Goal: Information Seeking & Learning: Learn about a topic

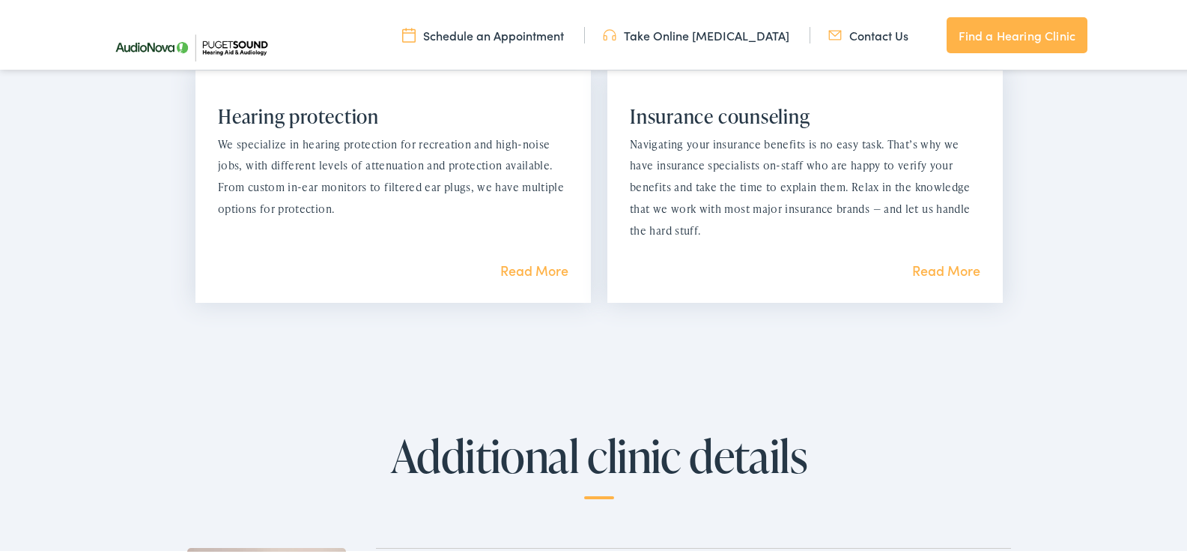
scroll to position [1573, 0]
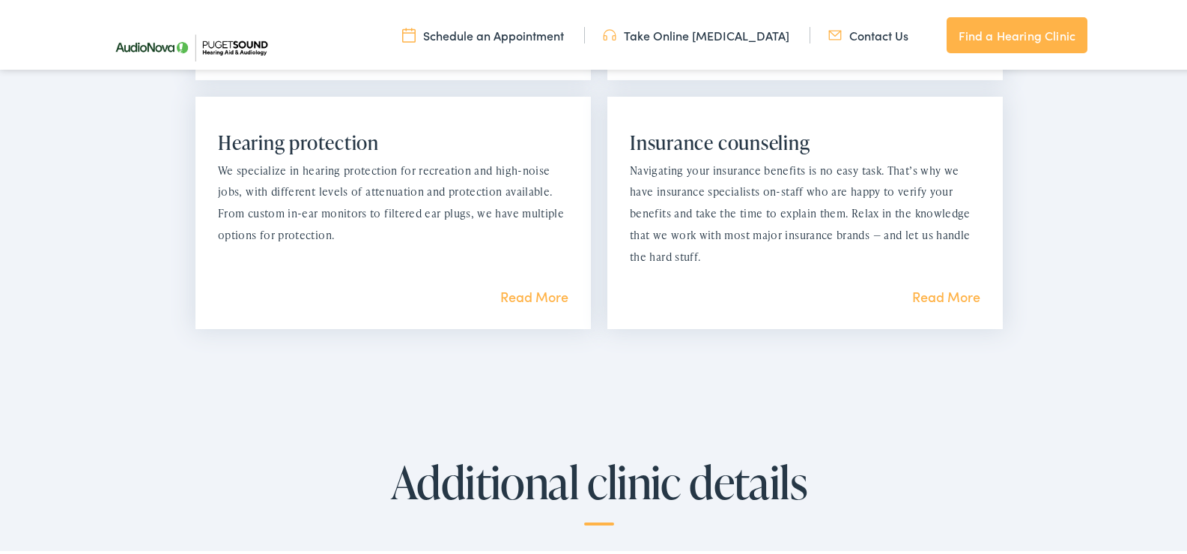
click at [927, 290] on link "Read More" at bounding box center [946, 294] width 68 height 19
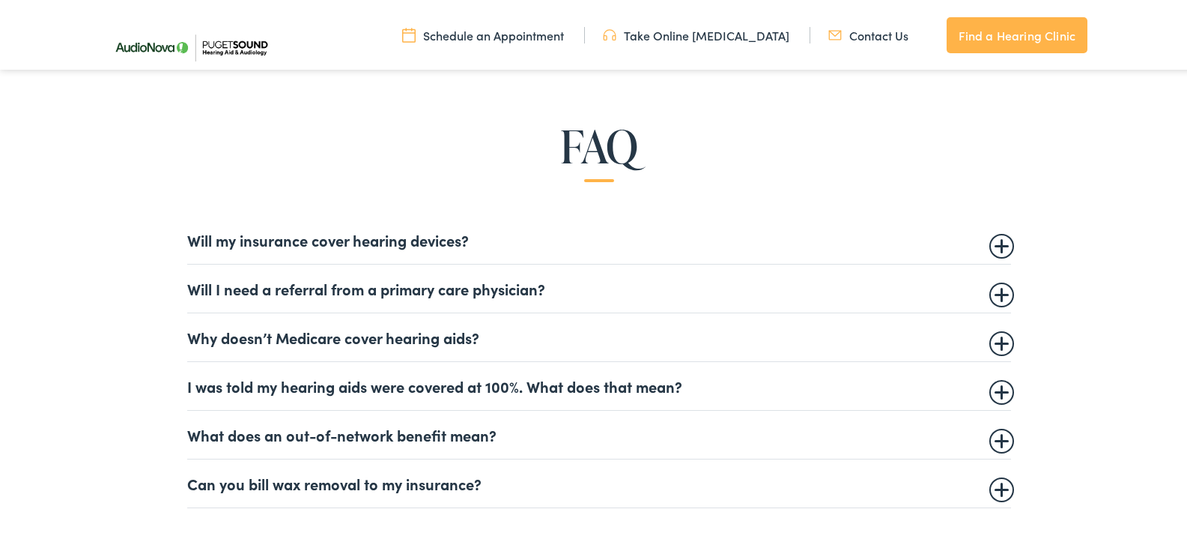
scroll to position [899, 0]
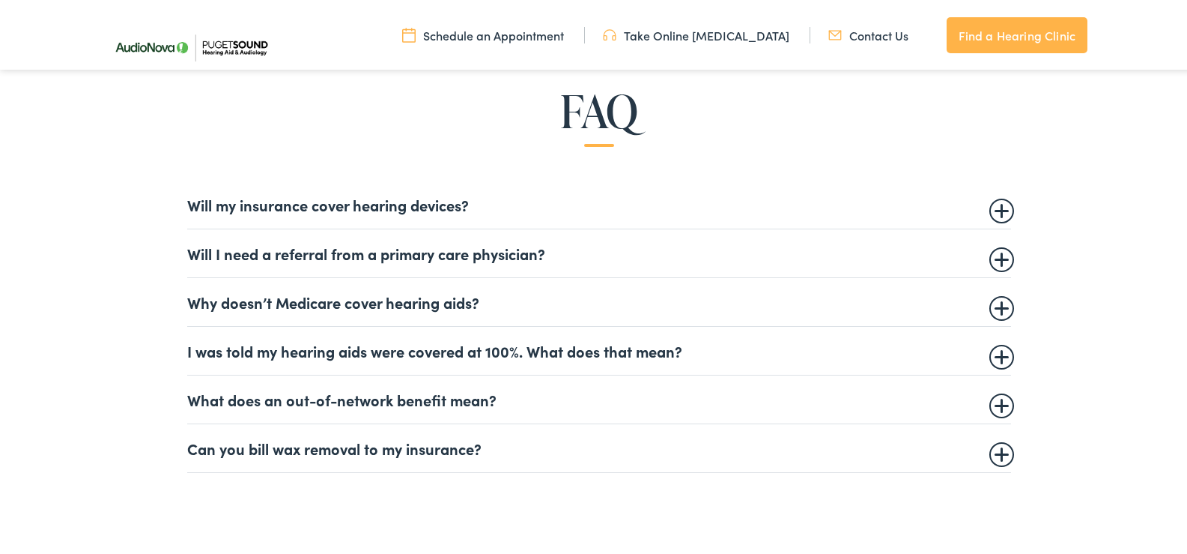
click at [993, 203] on summary "Will my insurance cover hearing devices?" at bounding box center [599, 202] width 824 height 18
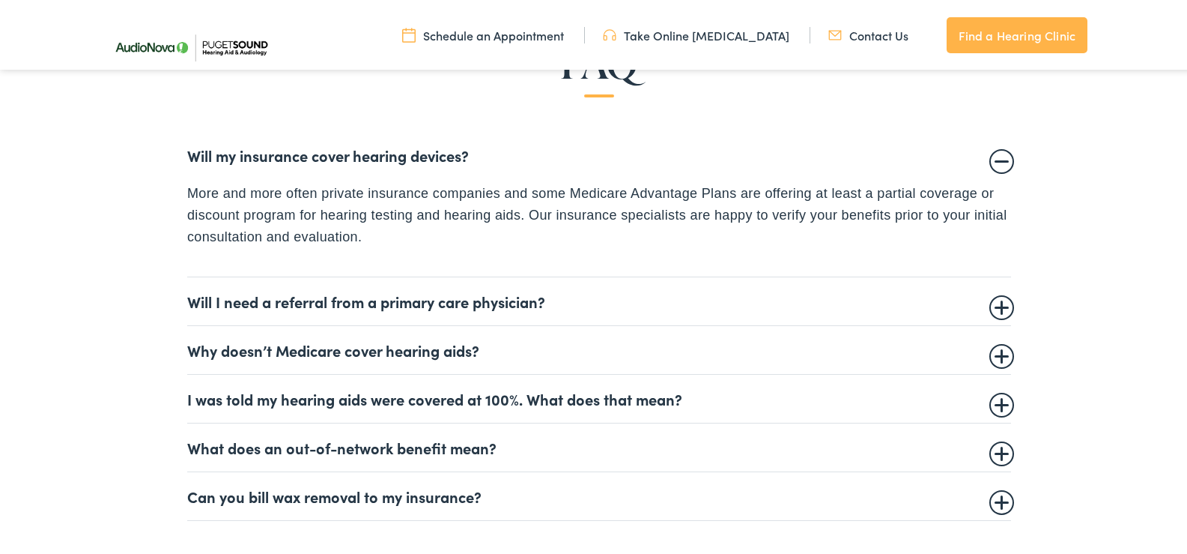
scroll to position [974, 0]
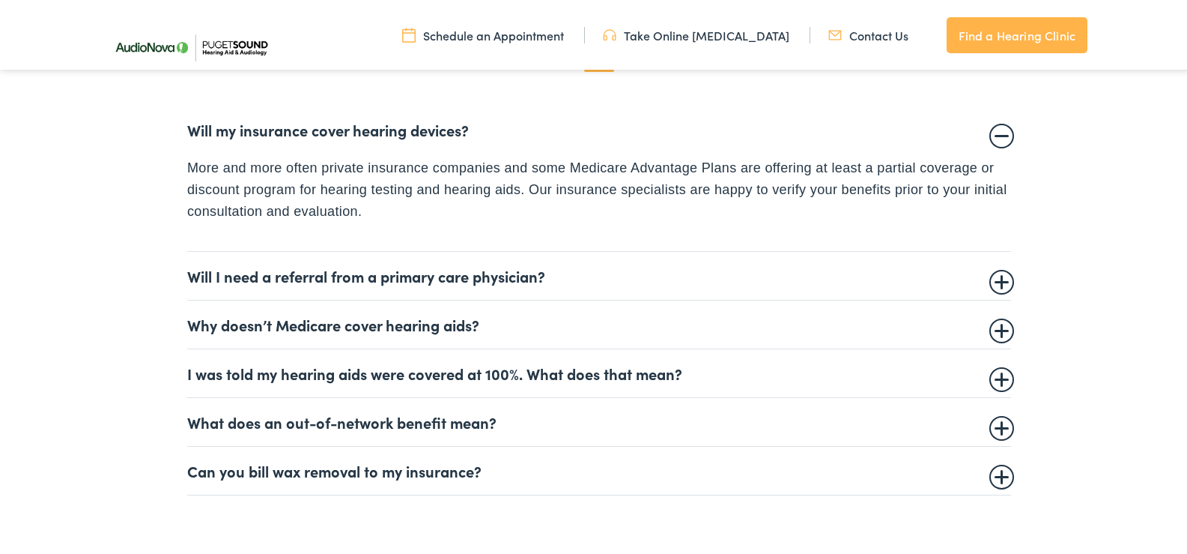
click at [993, 324] on summary "Why doesn’t Medicare cover hearing aids?" at bounding box center [599, 322] width 824 height 18
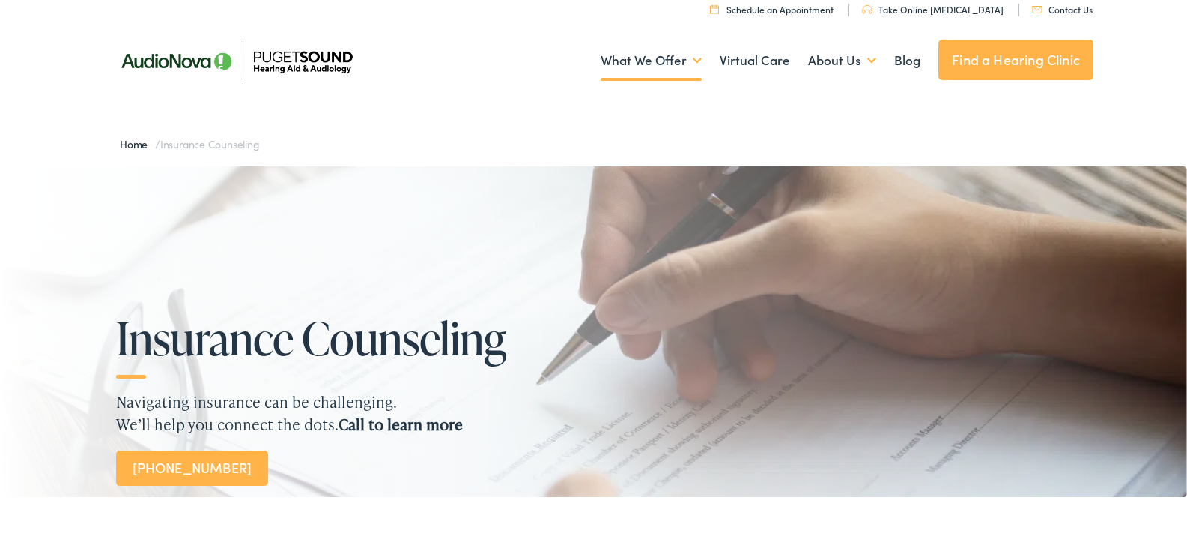
scroll to position [0, 0]
